Goal: Task Accomplishment & Management: Use online tool/utility

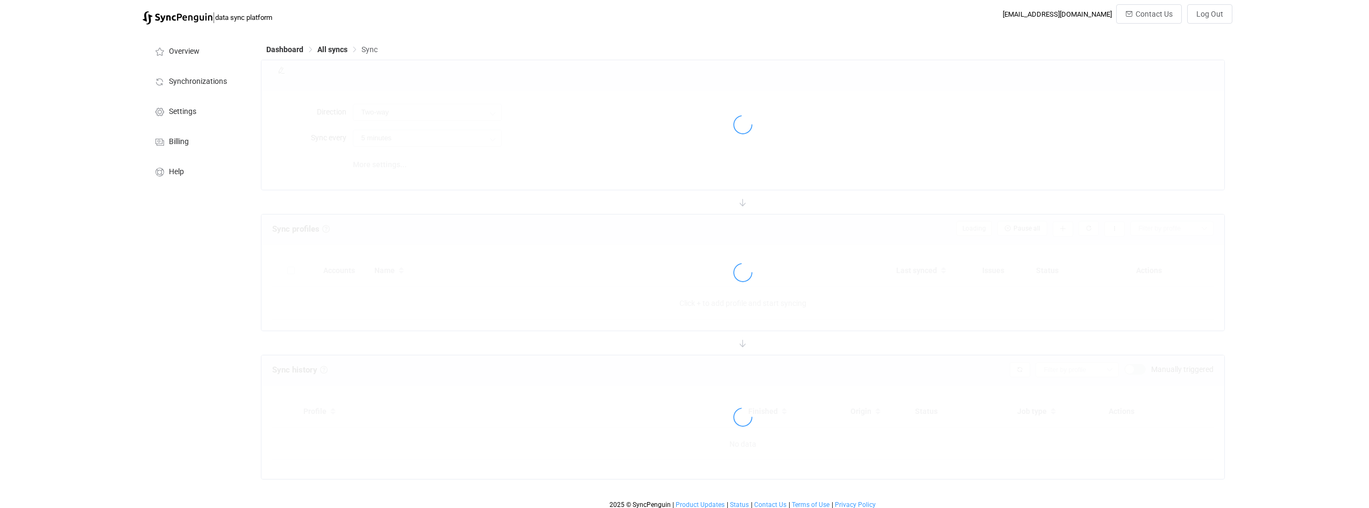
type input "A → B (one to many)"
type input "24 hours"
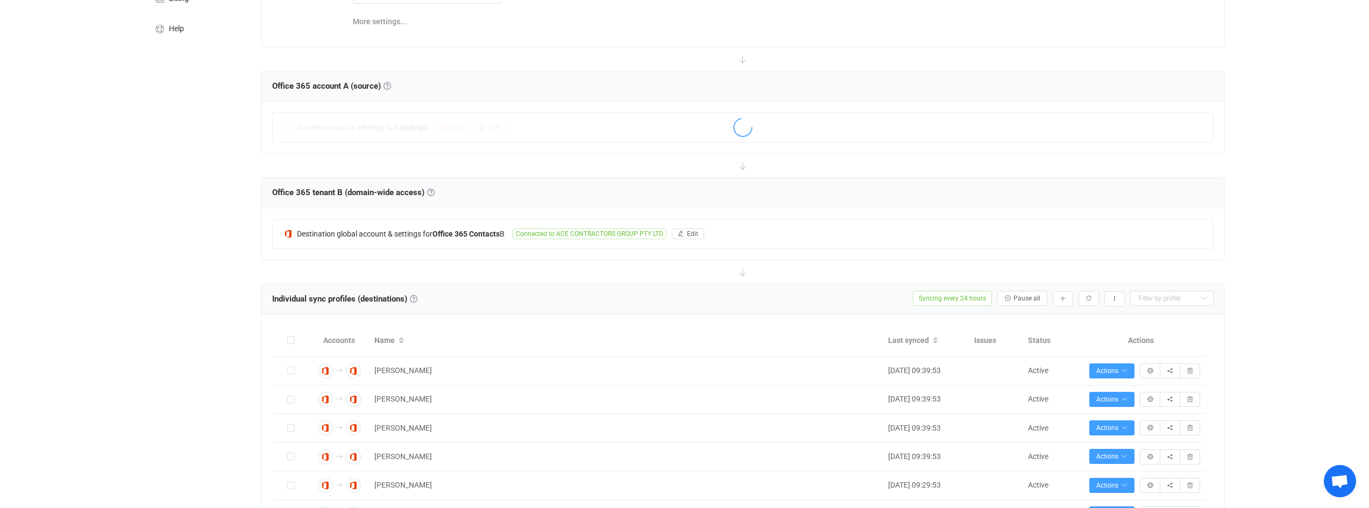
scroll to position [161, 0]
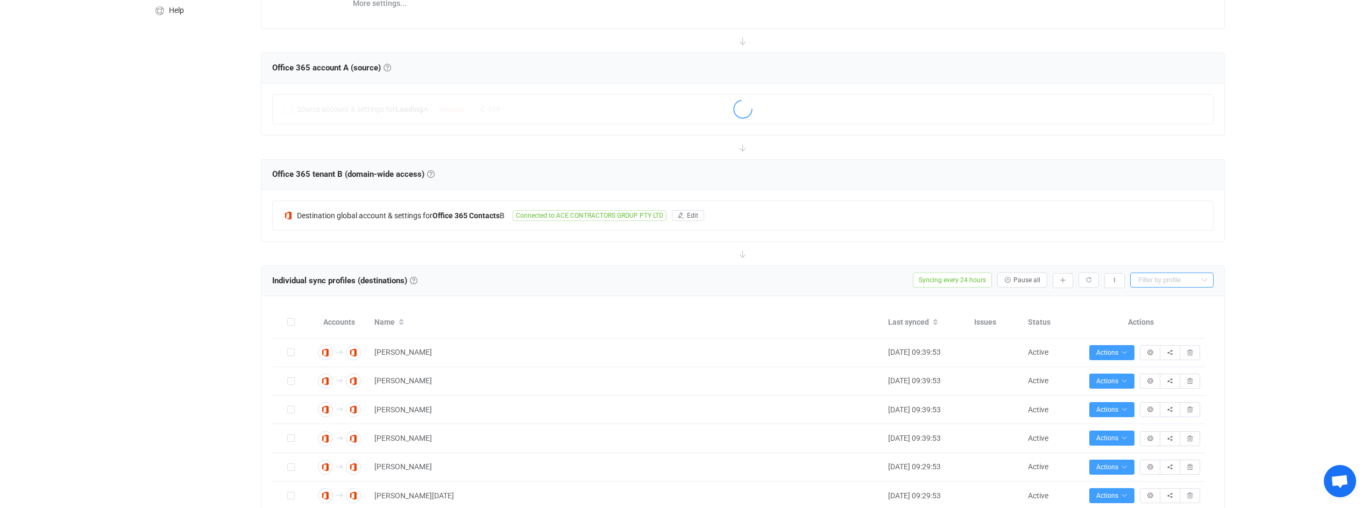
click at [1172, 274] on input "text" at bounding box center [1171, 280] width 83 height 15
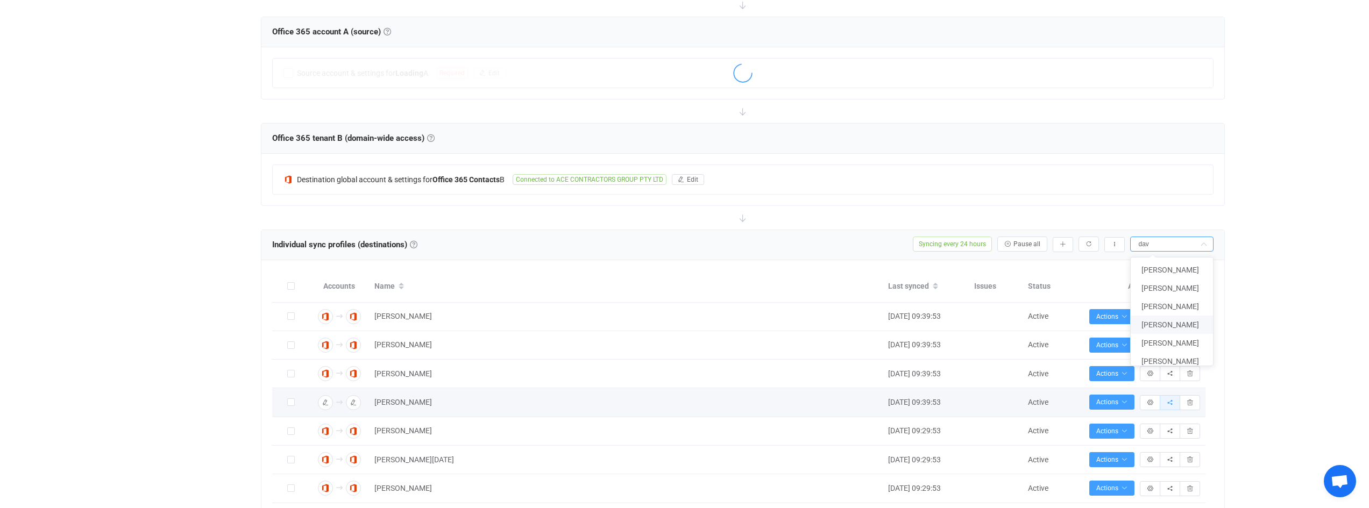
scroll to position [215, 0]
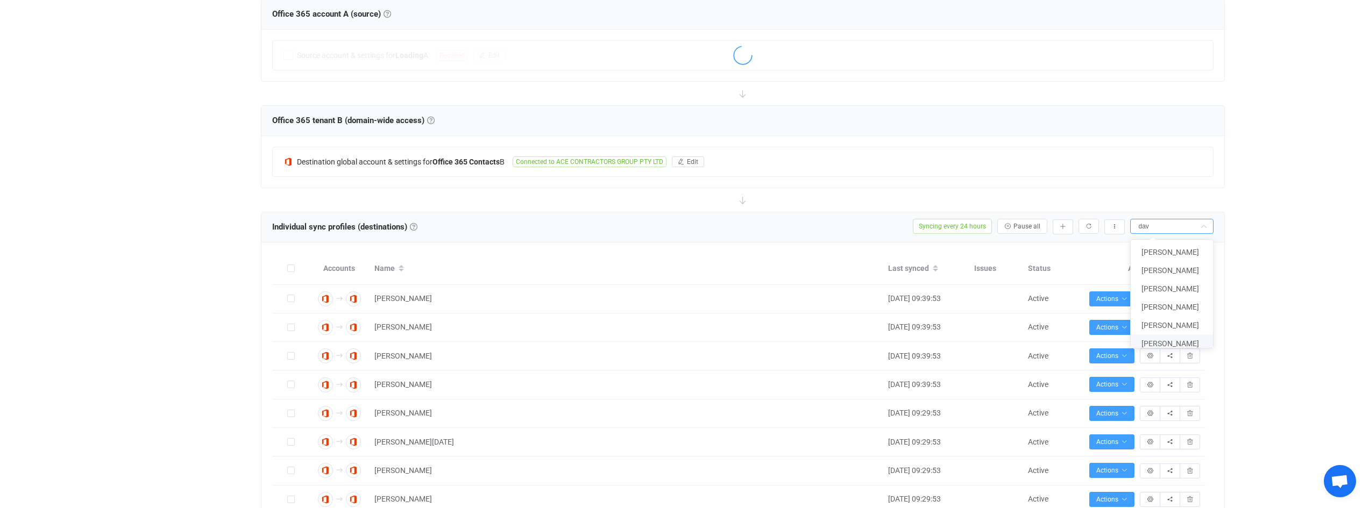
type input "dav"
click at [1178, 347] on span "David Wang" at bounding box center [1171, 344] width 58 height 9
type input "David Wang"
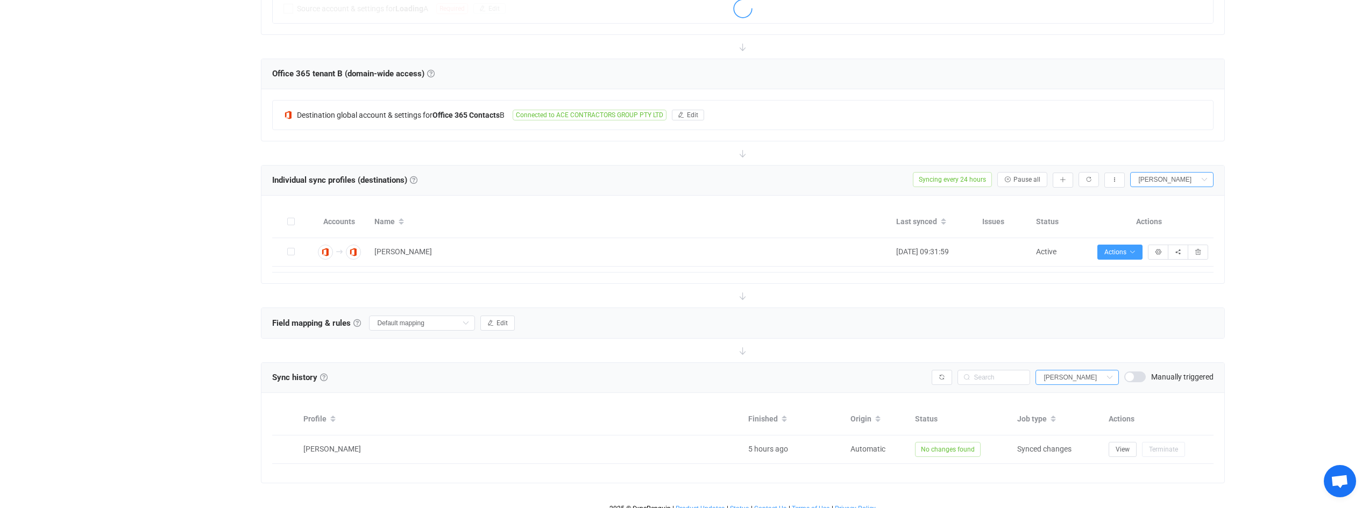
scroll to position [271, 0]
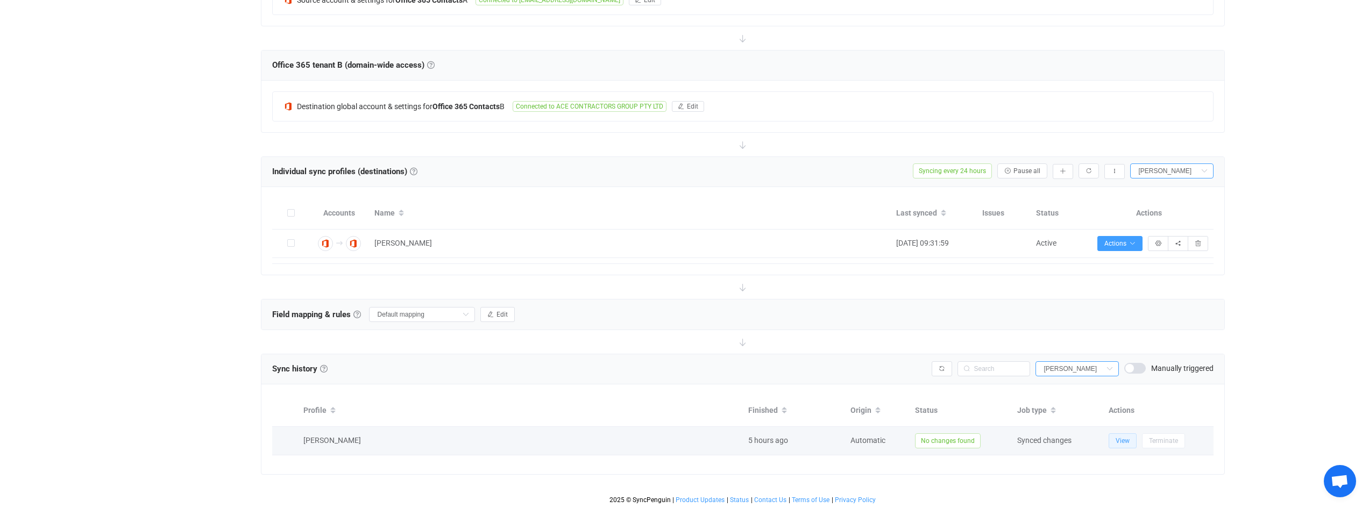
click at [1120, 447] on button "View" at bounding box center [1123, 441] width 28 height 15
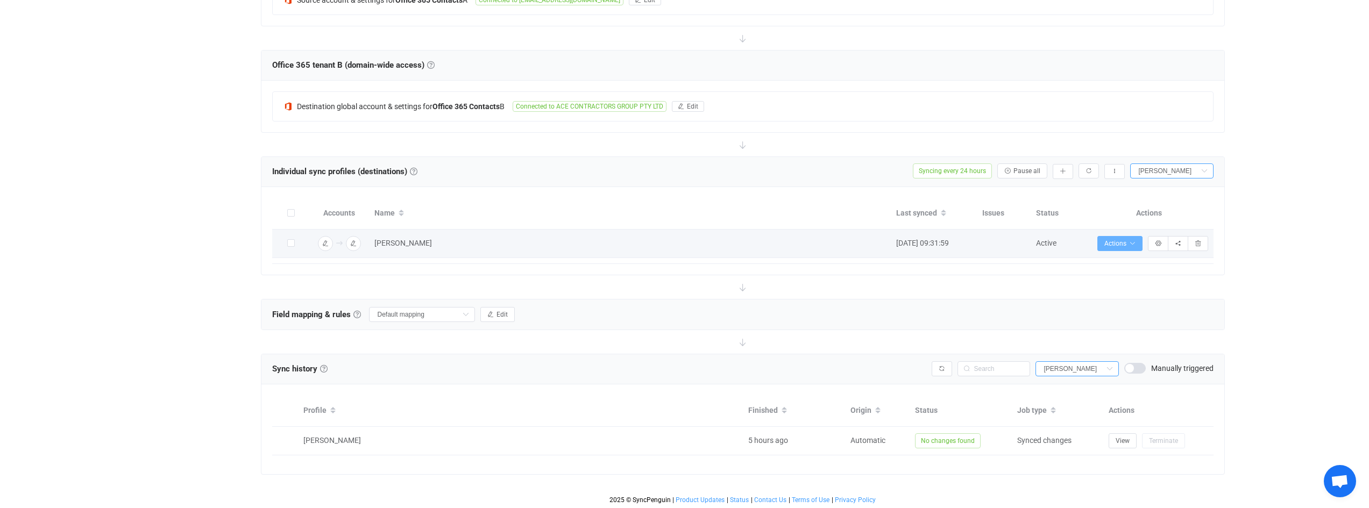
click at [1115, 244] on span "Actions" at bounding box center [1120, 244] width 31 height 8
click at [1133, 245] on icon "button" at bounding box center [1132, 244] width 6 height 6
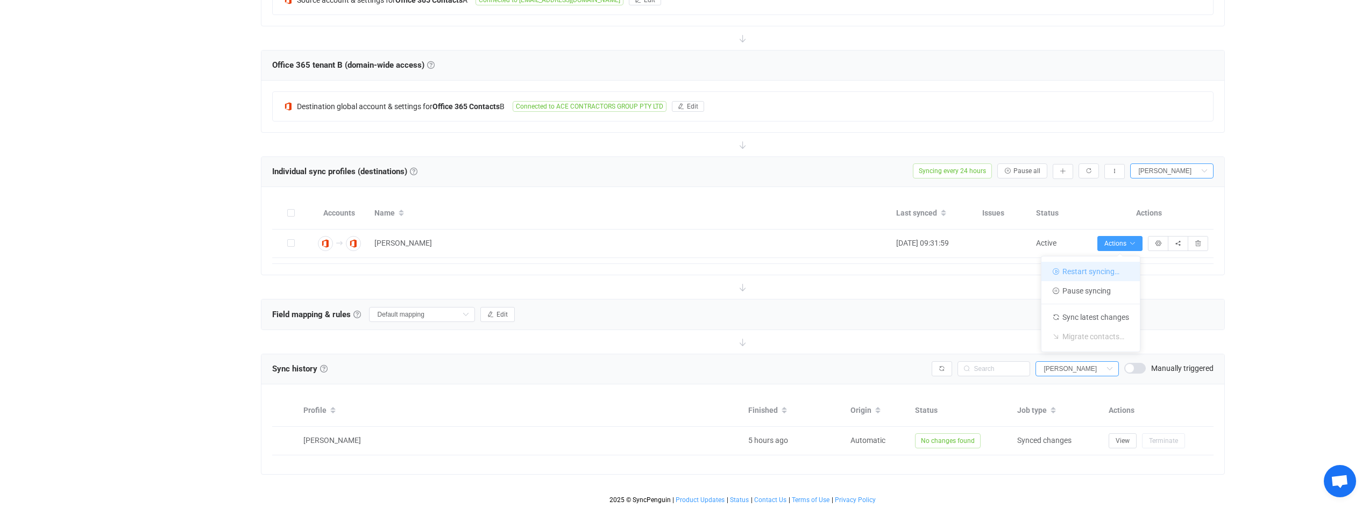
click at [1093, 271] on li "Restart syncing…" at bounding box center [1091, 271] width 98 height 19
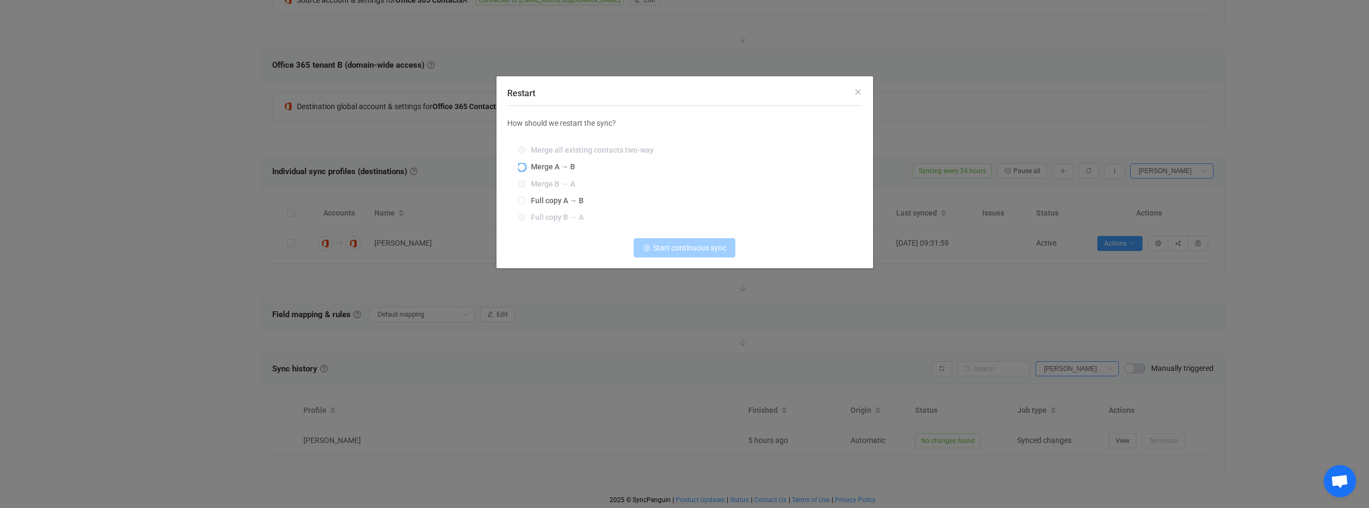
click at [562, 168] on span "Merge A → B" at bounding box center [551, 166] width 50 height 9
click at [526, 168] on input "Merge A → B" at bounding box center [522, 168] width 8 height 9
radio input "true"
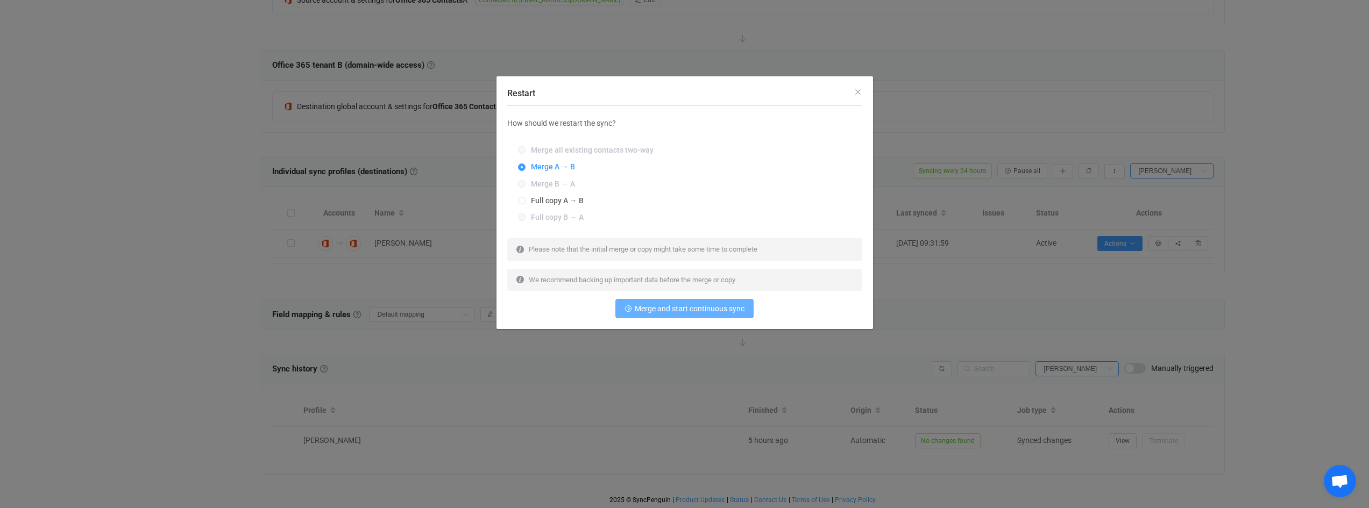
click at [717, 313] on span "Merge and start continuous sync" at bounding box center [690, 309] width 110 height 9
